Goal: Task Accomplishment & Management: Complete application form

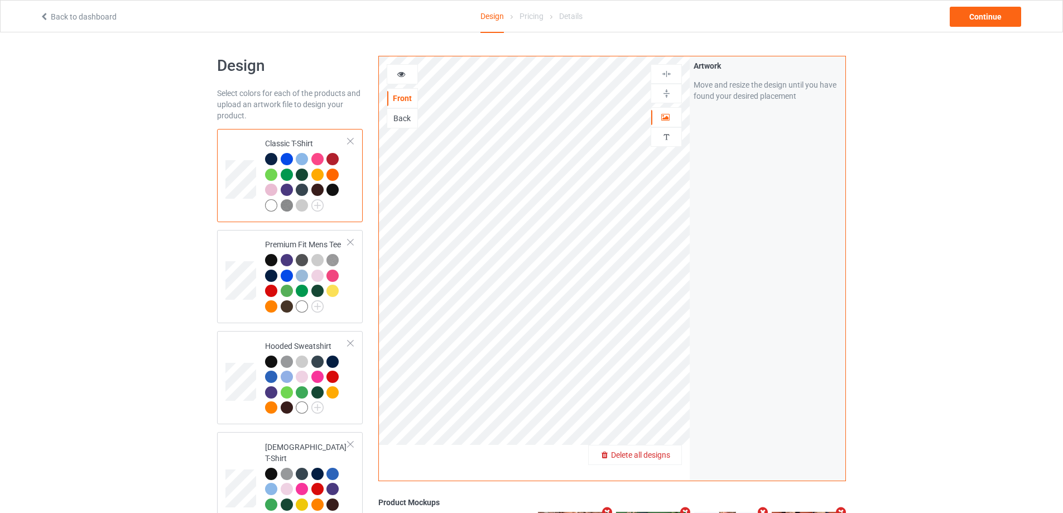
click at [662, 456] on span "Delete all designs" at bounding box center [640, 454] width 59 height 9
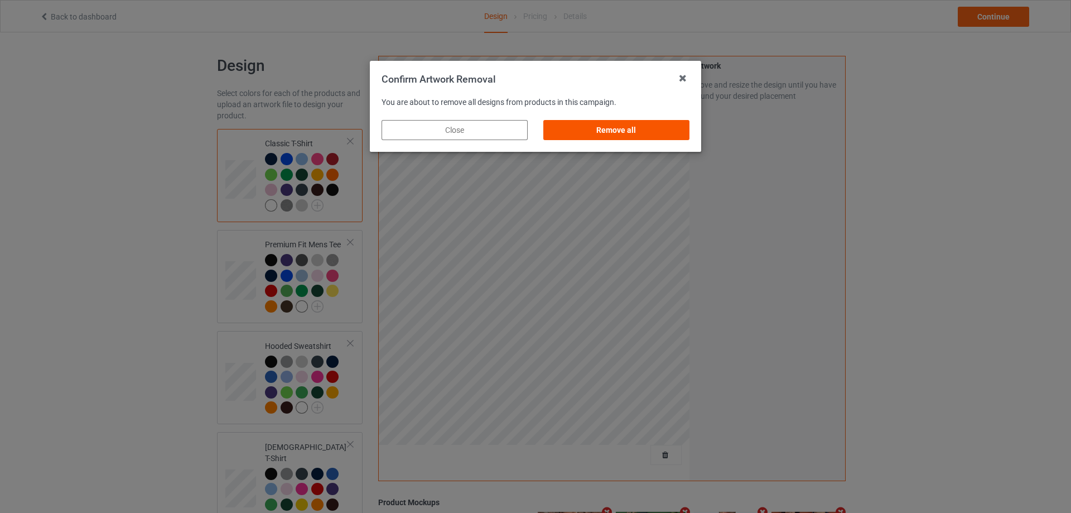
click at [683, 129] on div "Remove all" at bounding box center [617, 130] width 146 height 20
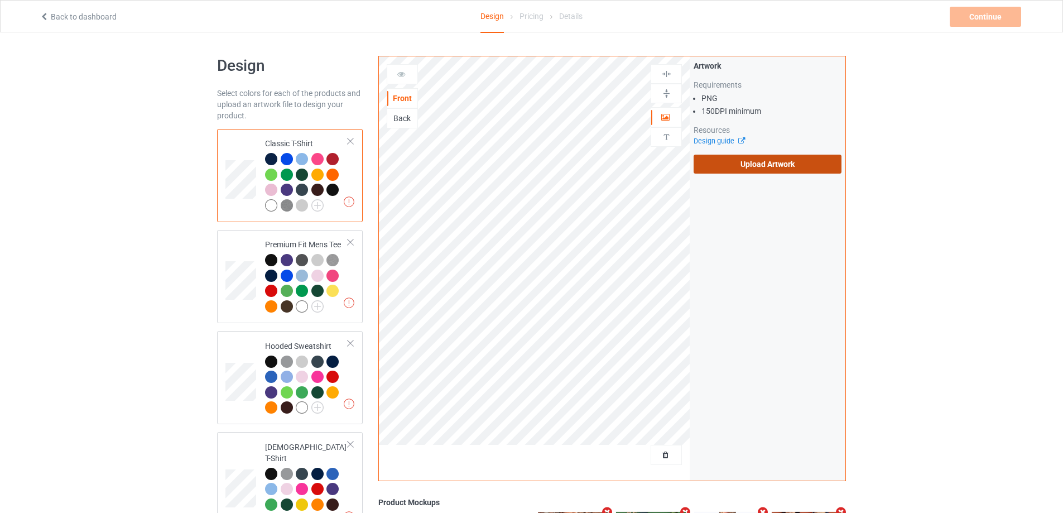
click at [732, 164] on label "Upload Artwork" at bounding box center [768, 164] width 148 height 19
click at [0, 0] on input "Upload Artwork" at bounding box center [0, 0] width 0 height 0
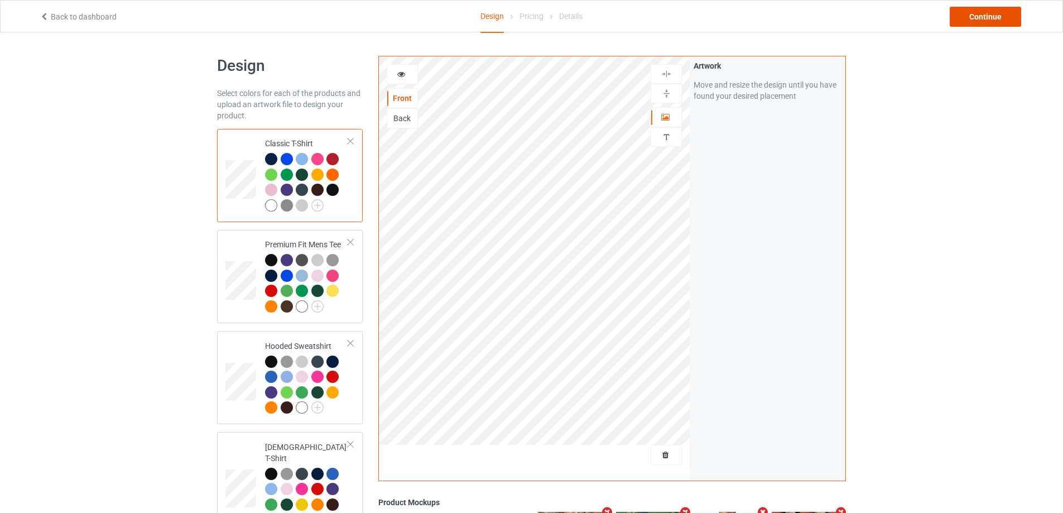
click at [969, 17] on div "Continue" at bounding box center [985, 17] width 71 height 20
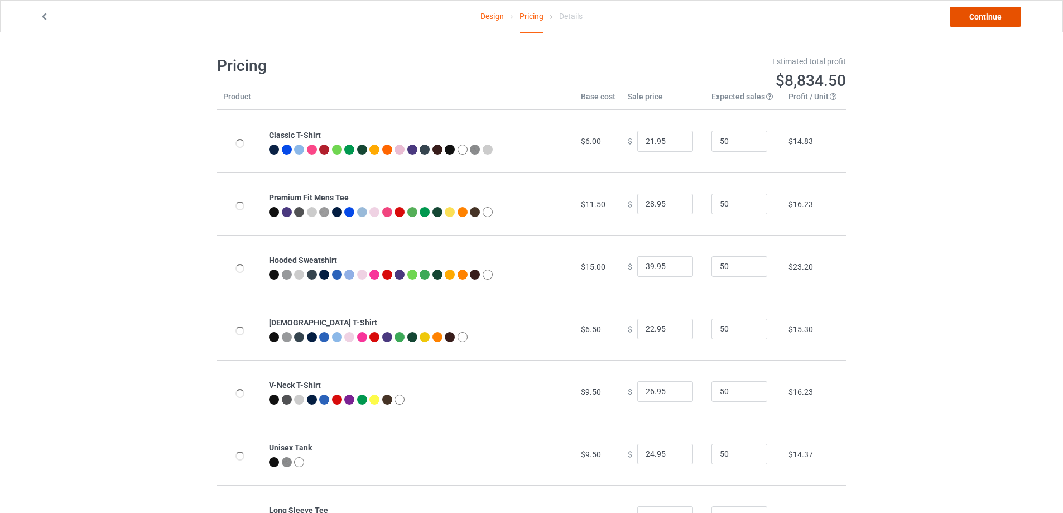
click at [973, 18] on link "Continue" at bounding box center [985, 17] width 71 height 20
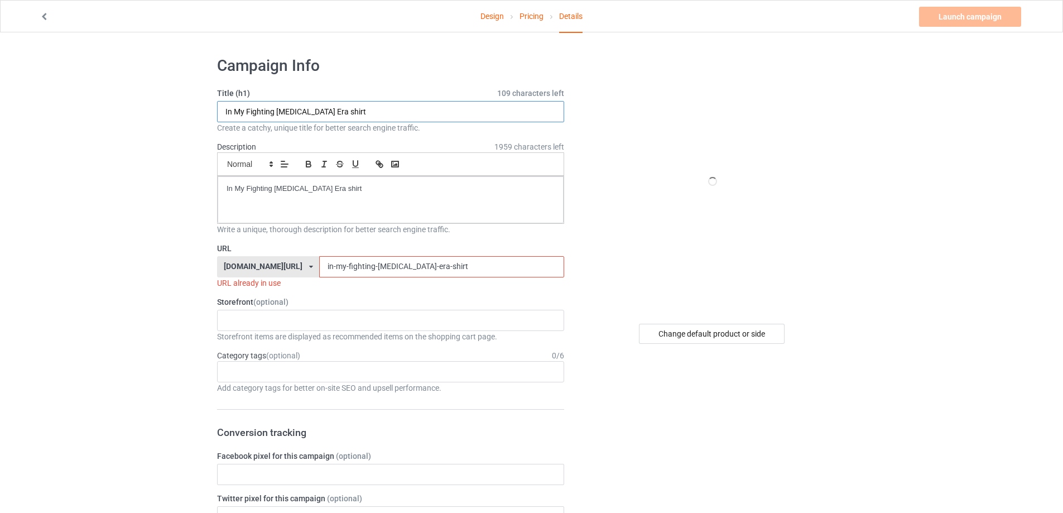
drag, startPoint x: 139, startPoint y: 107, endPoint x: 256, endPoint y: 164, distance: 129.8
paste input "[URL][DOMAIN_NAME][US_STATE]"
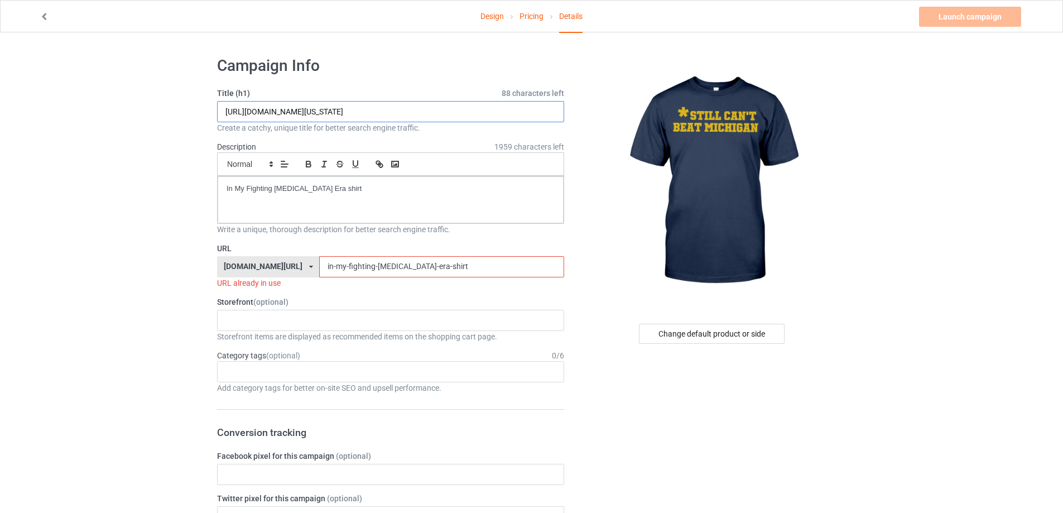
drag, startPoint x: 342, startPoint y: 114, endPoint x: 493, endPoint y: 116, distance: 151.2
click at [493, 116] on input "[URL][DOMAIN_NAME][US_STATE]" at bounding box center [390, 111] width 347 height 21
type input "[URL][DOMAIN_NAME][US_STATE]"
drag, startPoint x: 472, startPoint y: 262, endPoint x: 229, endPoint y: 265, distance: 242.8
click at [217, 262] on div "[DOMAIN_NAME][URL] [DOMAIN_NAME][URL] [DOMAIN_NAME][URL] 5cd2f964b197f721e1cad2…" at bounding box center [390, 266] width 347 height 21
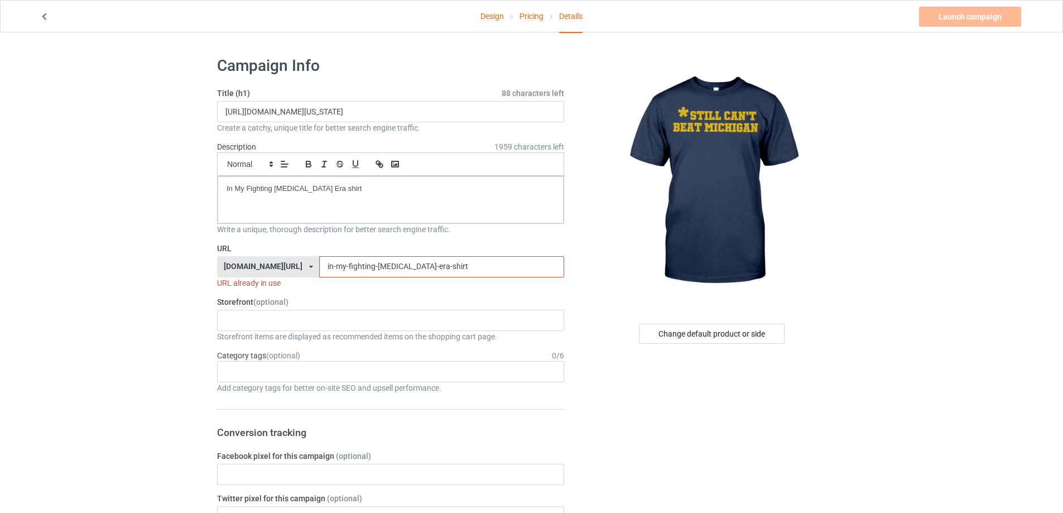
paste input "still-cant-beat-[US_STATE]"
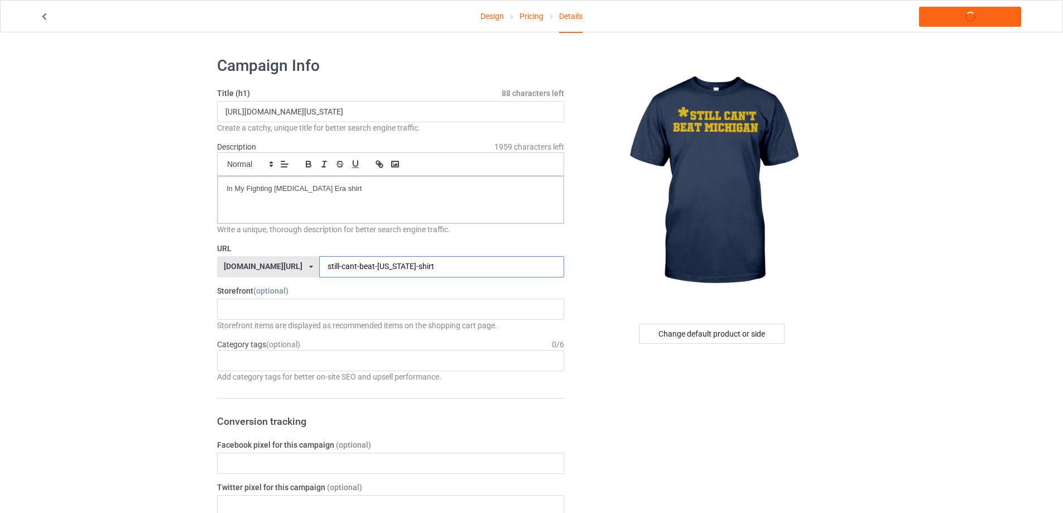
type input "still-cant-beat-[US_STATE]-shirt"
drag, startPoint x: 463, startPoint y: 112, endPoint x: 84, endPoint y: 110, distance: 378.3
paste input "still can't beat [US_STATE]"
type input "still can't beat [US_STATE] shirt"
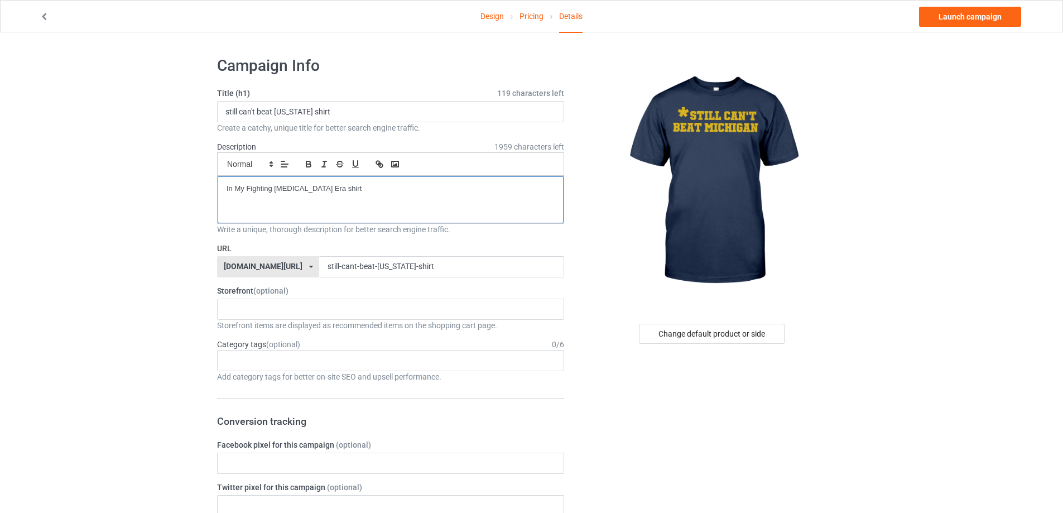
drag, startPoint x: 401, startPoint y: 180, endPoint x: 92, endPoint y: 175, distance: 309.2
click at [975, 16] on link "Launch campaign" at bounding box center [970, 17] width 102 height 20
